Goal: Find specific page/section: Find specific page/section

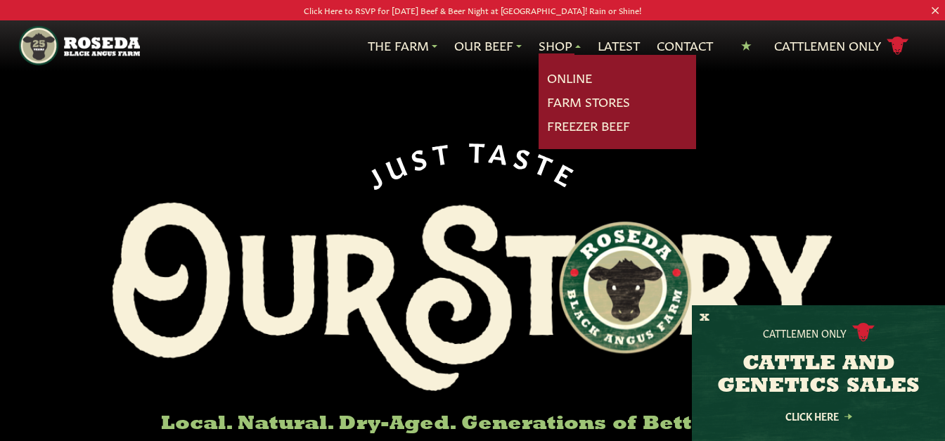
click at [556, 43] on link "Shop" at bounding box center [560, 46] width 42 height 18
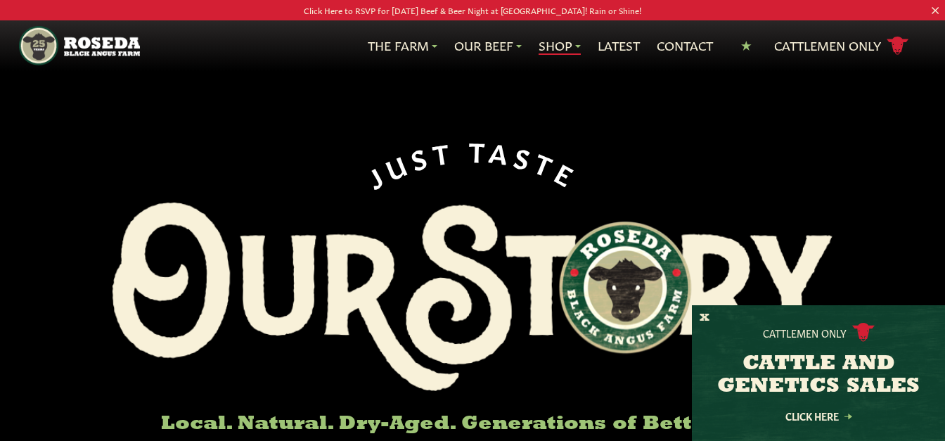
click at [552, 42] on link "Shop" at bounding box center [560, 46] width 42 height 18
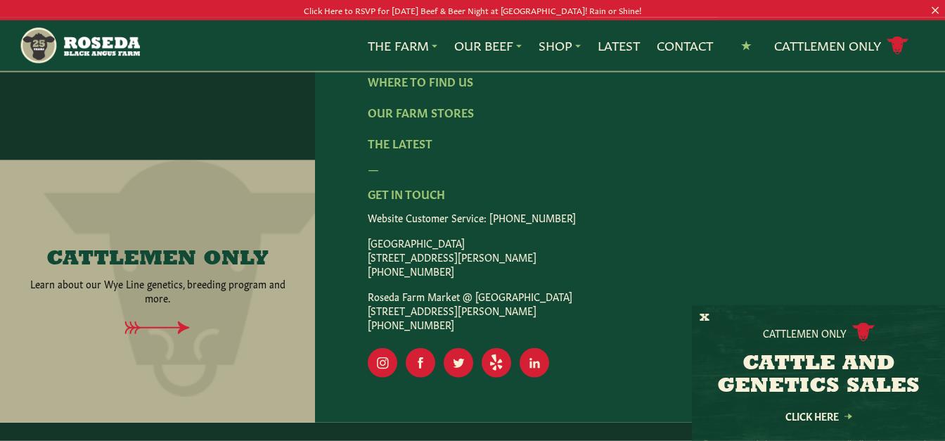
scroll to position [2509, 0]
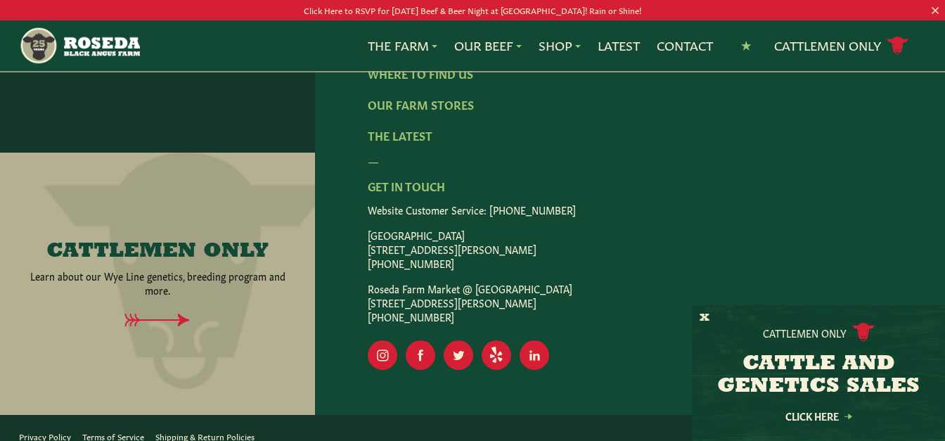
click at [364, 290] on div "Shop Online Our Story Meet The Team Sustainability Know Your Beef FAQ Where To …" at bounding box center [630, 124] width 630 height 581
drag, startPoint x: 364, startPoint y: 290, endPoint x: 570, endPoint y: 294, distance: 206.1
click at [568, 293] on div "Shop Online Our Story Meet The Team Sustainability Know Your Beef FAQ Where To …" at bounding box center [630, 124] width 630 height 581
click at [639, 184] on div "— Get In Touch Website Customer Service: (410) 800-[GEOGRAPHIC_DATA] [STREET_AD…" at bounding box center [630, 238] width 525 height 172
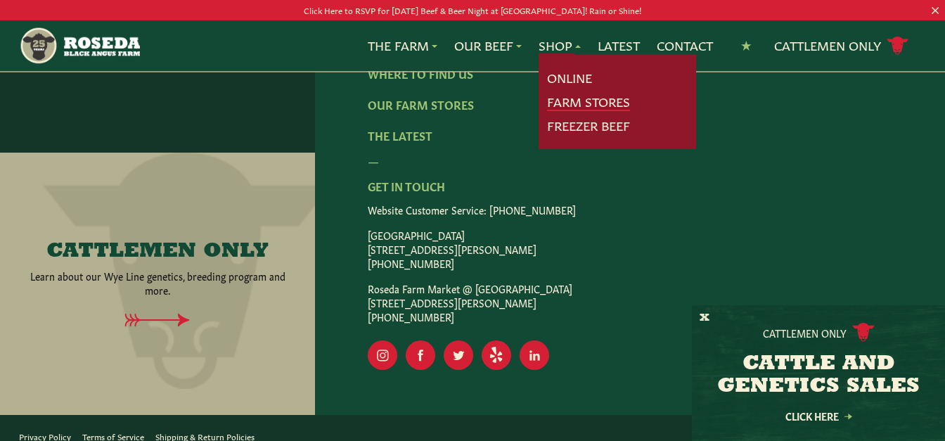
click at [587, 101] on link "Farm Stores" at bounding box center [588, 102] width 83 height 18
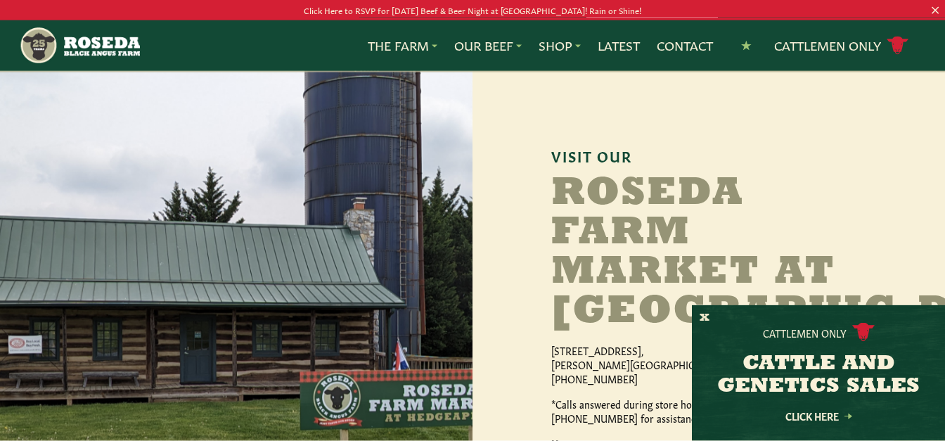
scroll to position [1148, 0]
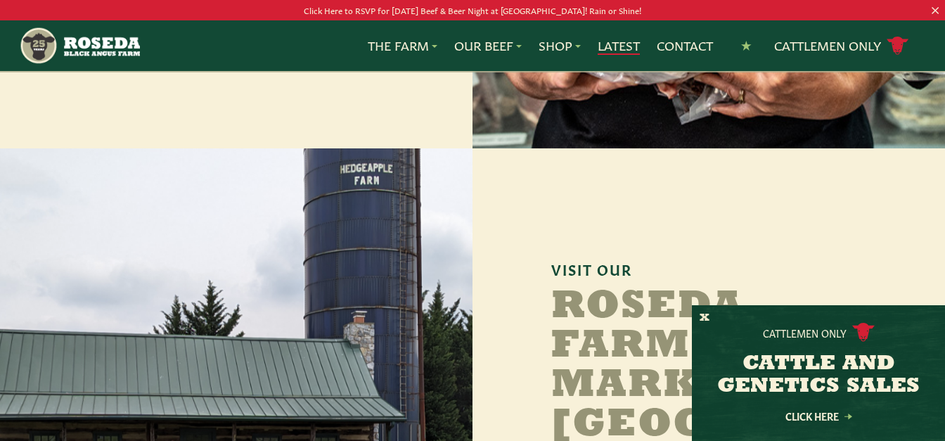
click at [620, 48] on link "Latest" at bounding box center [619, 46] width 42 height 18
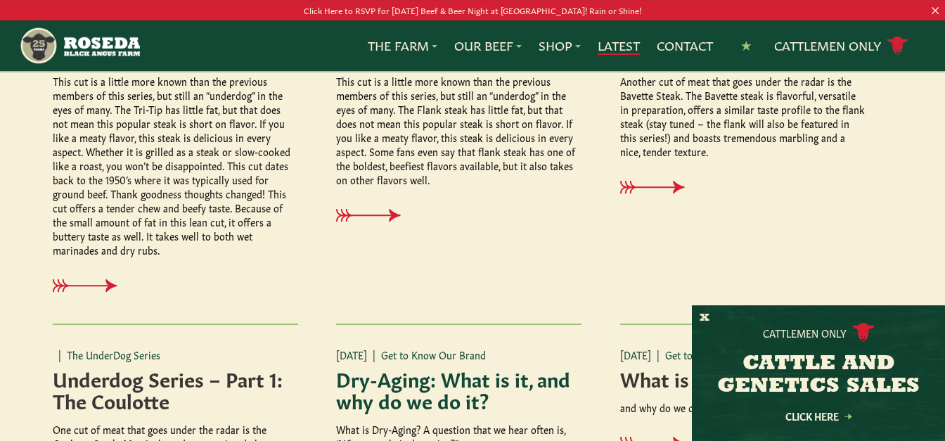
scroll to position [646, 0]
